Goal: Find specific page/section: Find specific page/section

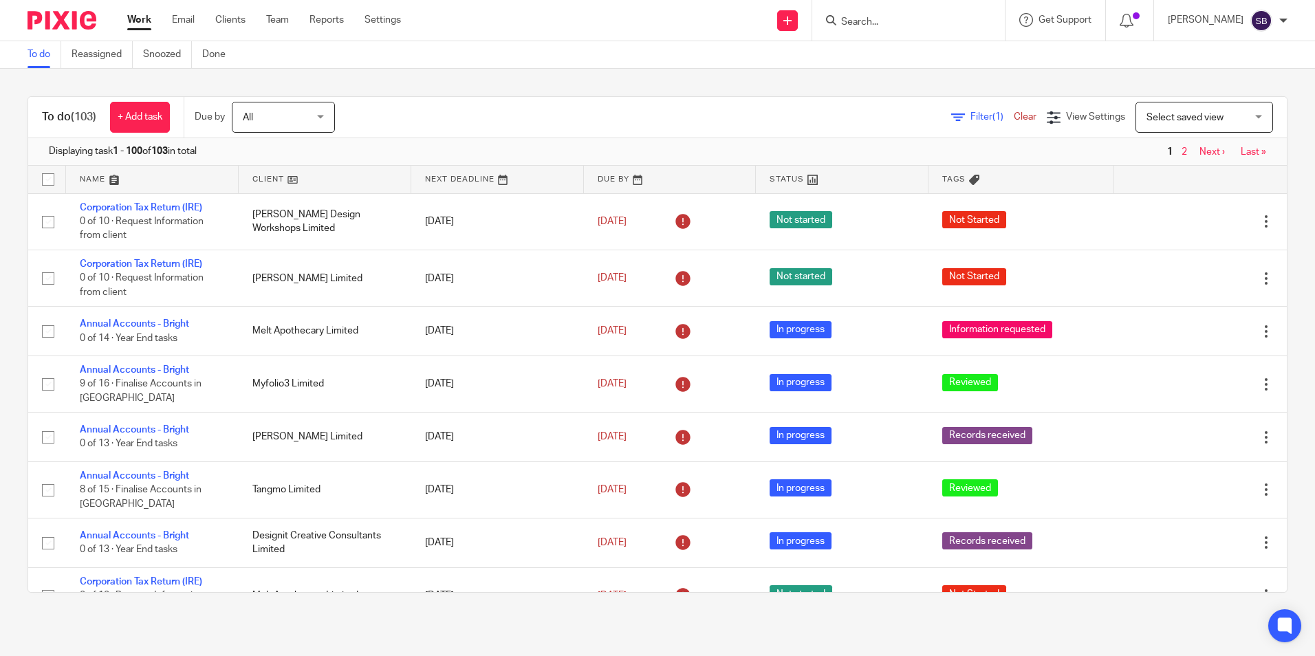
click at [907, 25] on input "Search" at bounding box center [902, 23] width 124 height 12
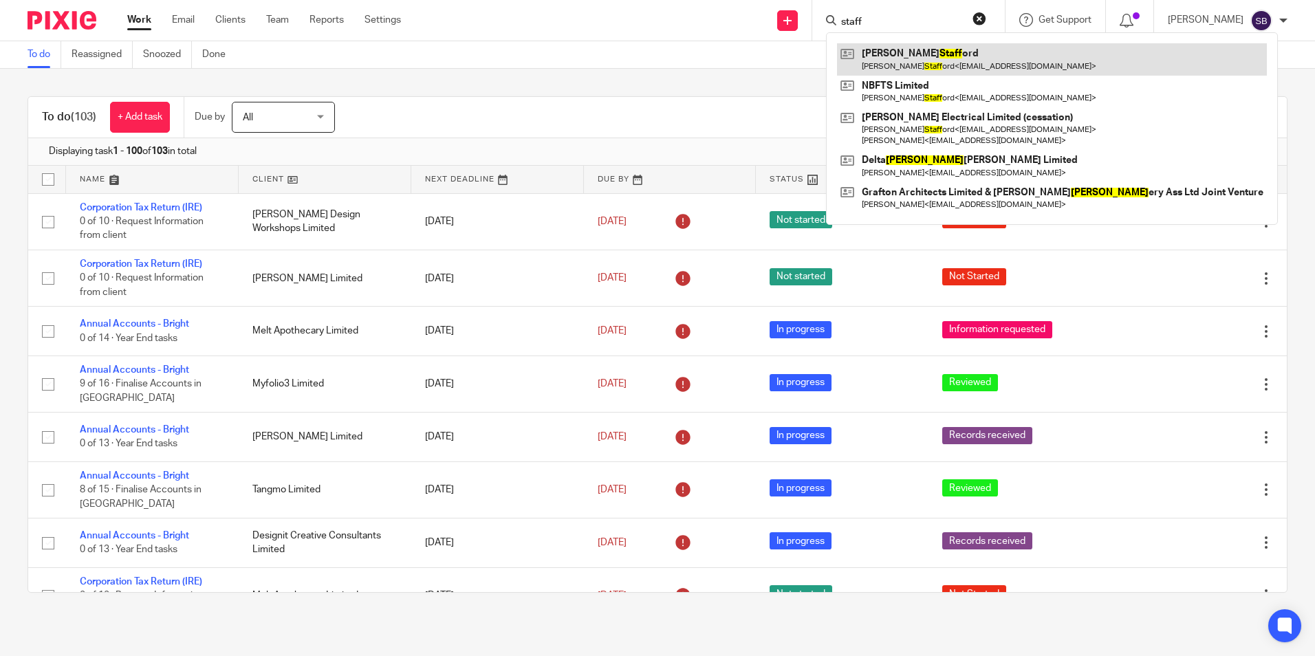
type input "staff"
click at [931, 58] on link at bounding box center [1052, 59] width 430 height 32
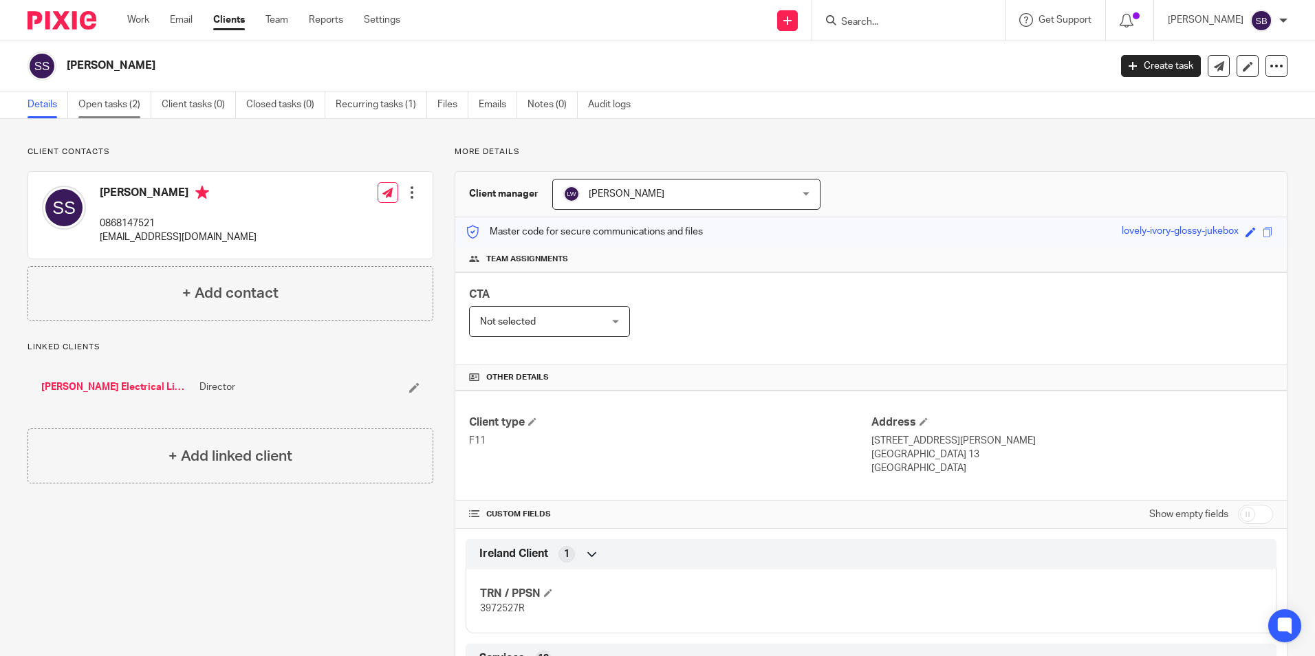
click at [130, 100] on link "Open tasks (2)" at bounding box center [114, 104] width 73 height 27
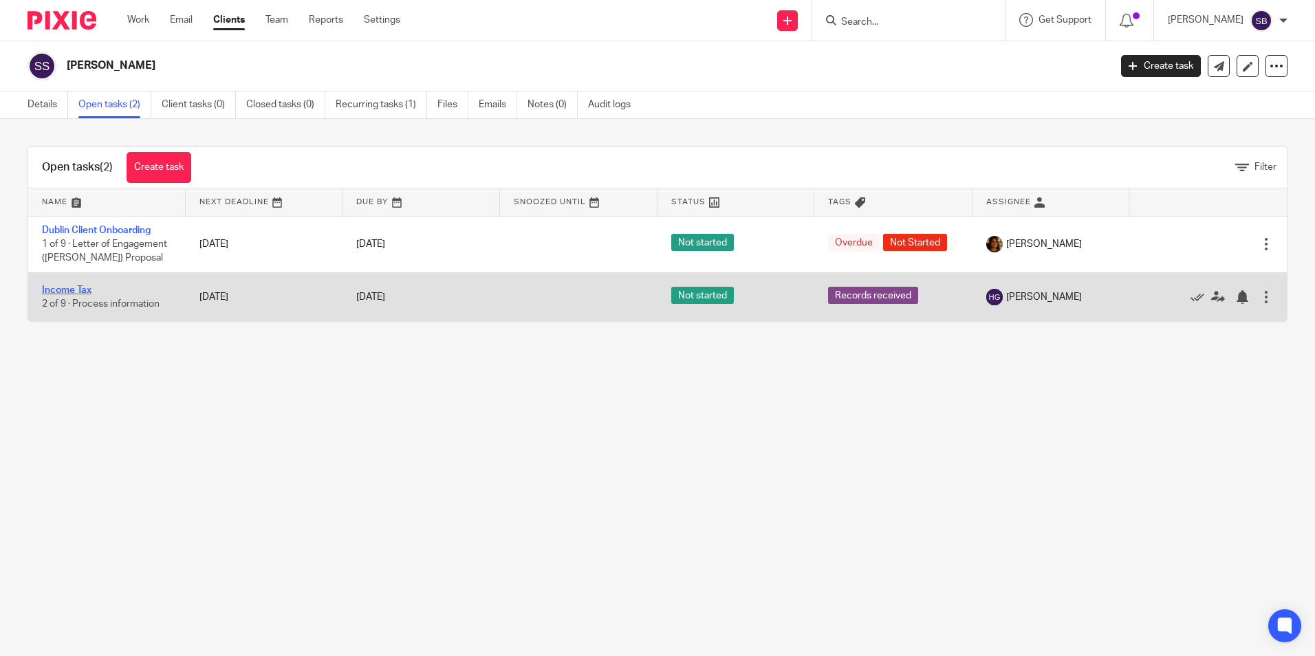
click at [74, 285] on link "Income Tax" at bounding box center [67, 290] width 50 height 10
